Goal: Information Seeking & Learning: Check status

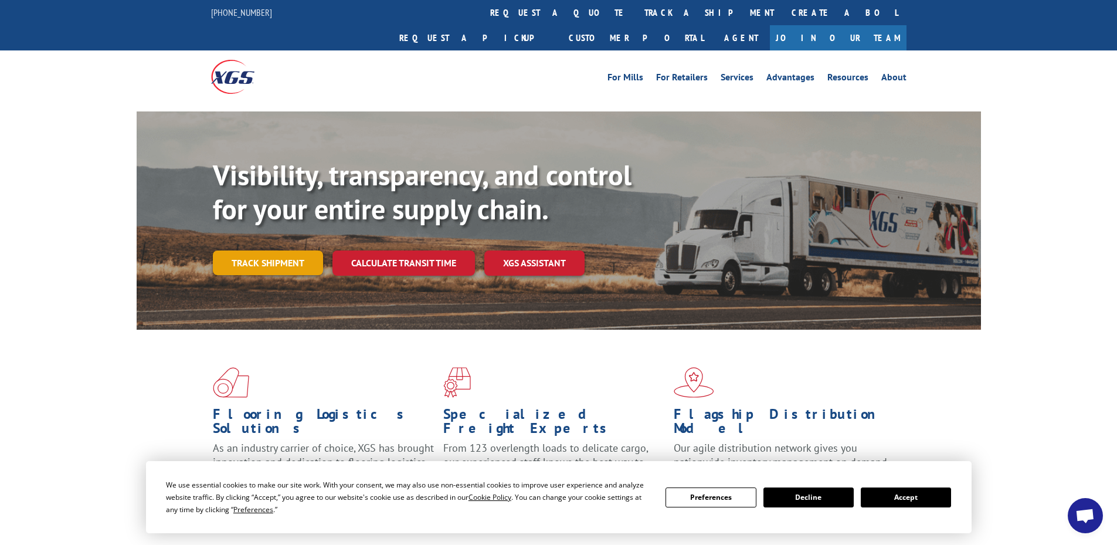
click at [279, 250] on link "Track shipment" at bounding box center [268, 262] width 110 height 25
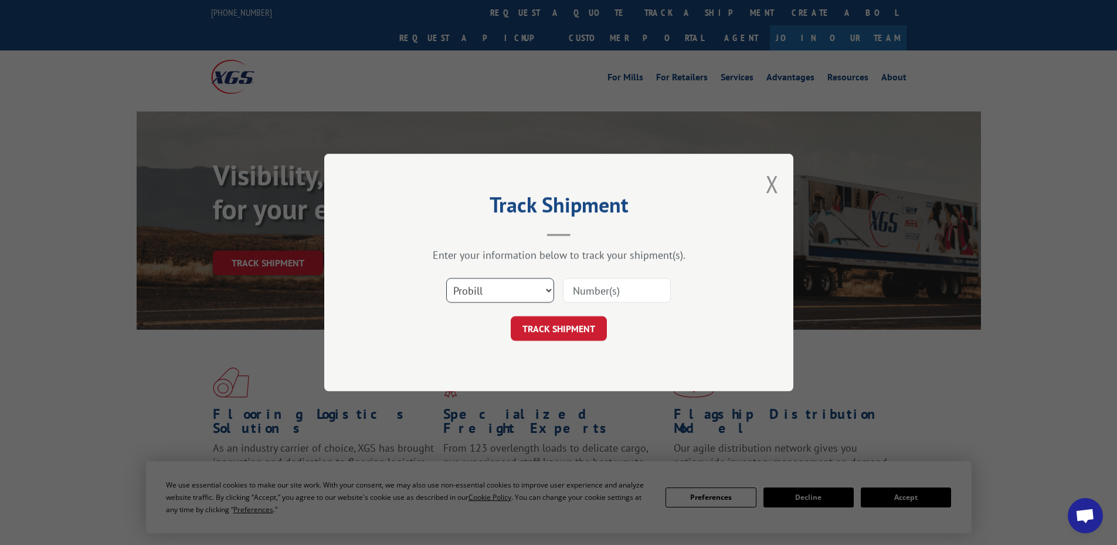
drag, startPoint x: 500, startPoint y: 293, endPoint x: 498, endPoint y: 300, distance: 7.8
click at [498, 300] on select "Select category... Probill BOL PO" at bounding box center [500, 290] width 108 height 25
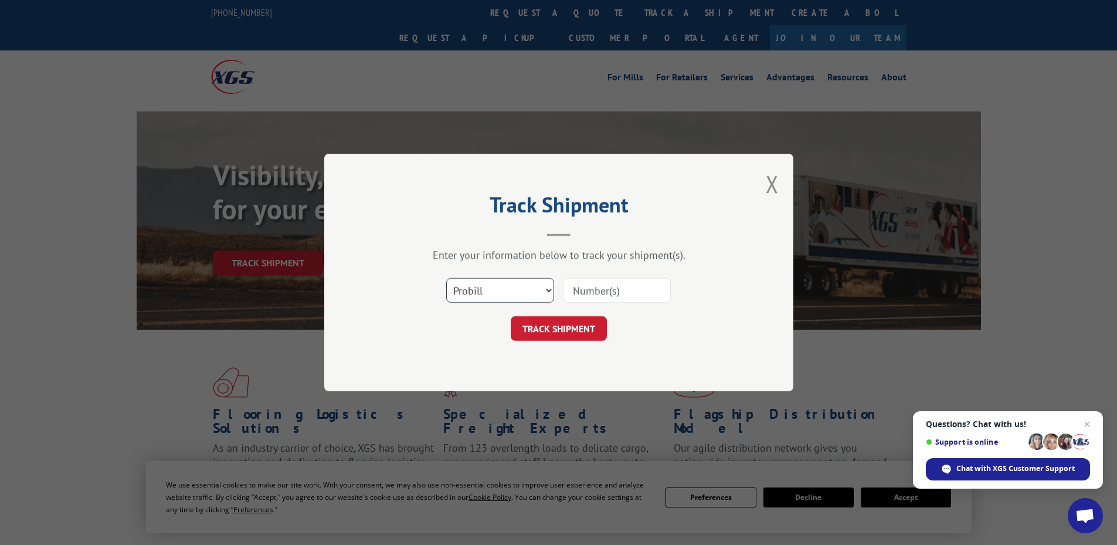
select select "bol"
click at [446, 278] on select "Select category... Probill BOL PO" at bounding box center [500, 290] width 108 height 25
click at [595, 296] on input at bounding box center [617, 290] width 108 height 25
paste input "5939824"
type input "5939824"
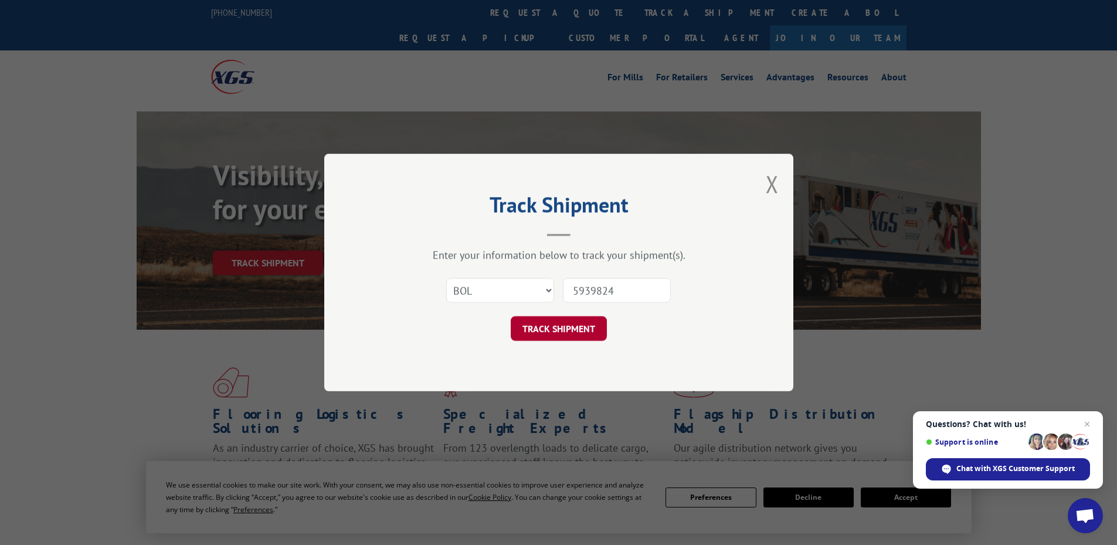
click at [593, 324] on button "TRACK SHIPMENT" at bounding box center [559, 328] width 96 height 25
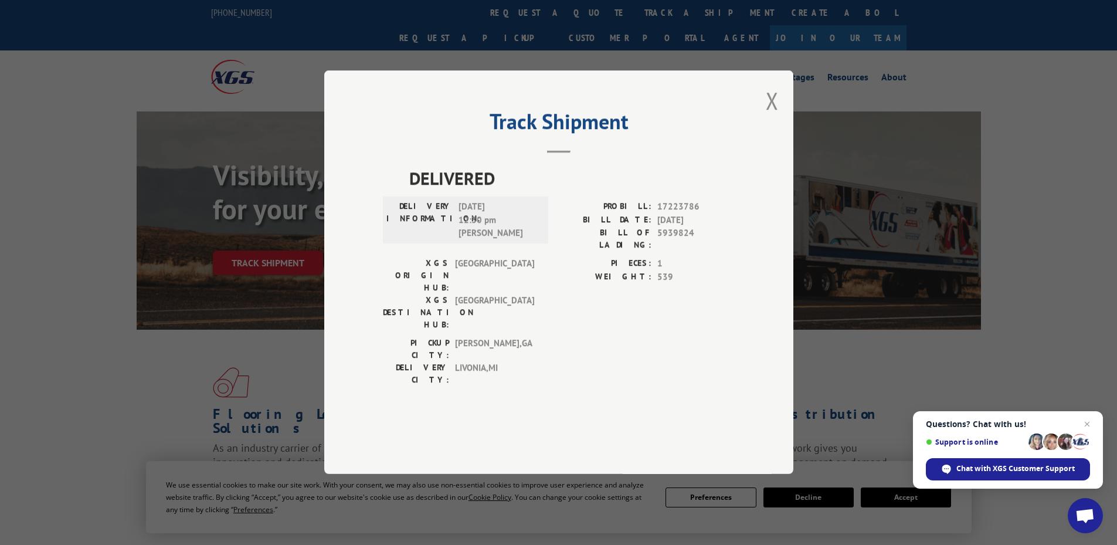
click at [872, 327] on div "Track Shipment DELIVERED DELIVERY INFORMATION: [DATE] 12:30 pm [PERSON_NAME]: 1…" at bounding box center [558, 272] width 1117 height 545
